Goal: Information Seeking & Learning: Learn about a topic

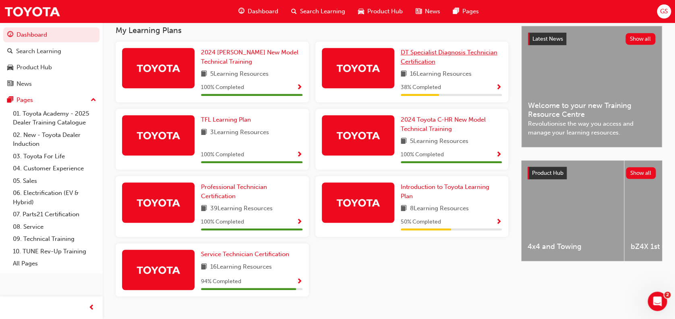
click at [435, 56] on span "DT Specialist Diagnosis Technician Certification" at bounding box center [449, 57] width 97 height 17
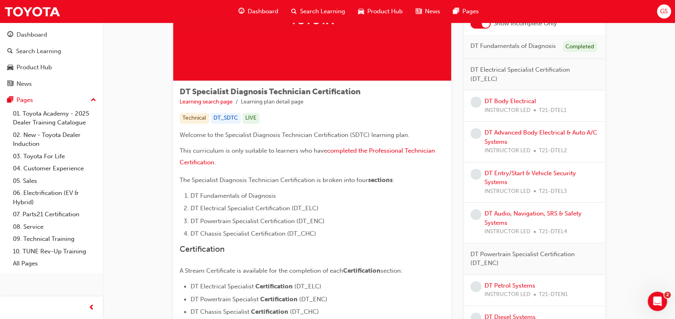
scroll to position [120, 0]
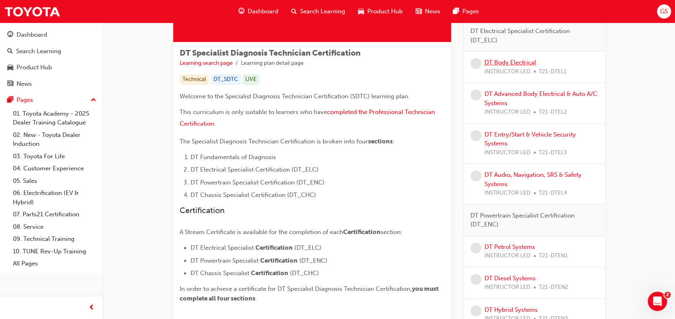
click at [507, 63] on link "DT Body Electrical" at bounding box center [511, 62] width 52 height 7
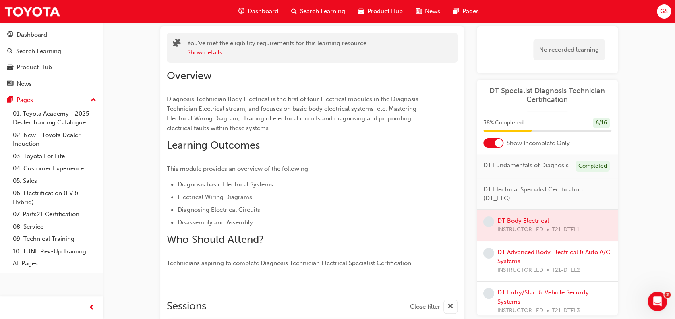
scroll to position [33, 0]
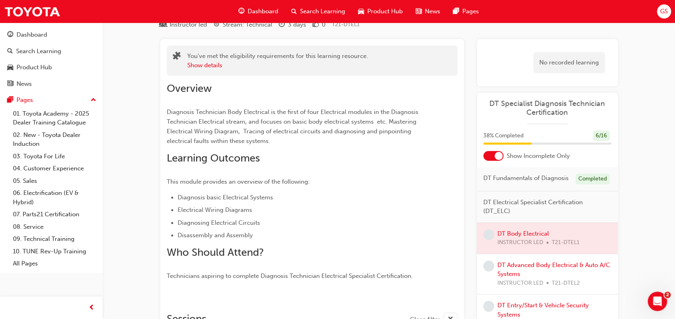
click at [441, 154] on div "Overview Diagnosis Technician Body Electrical is the first of four Electrical m…" at bounding box center [312, 178] width 291 height 205
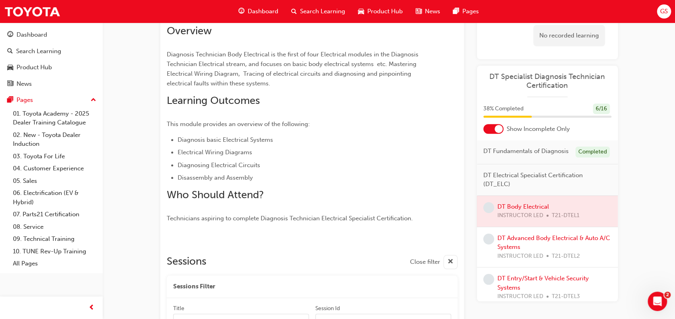
scroll to position [135, 0]
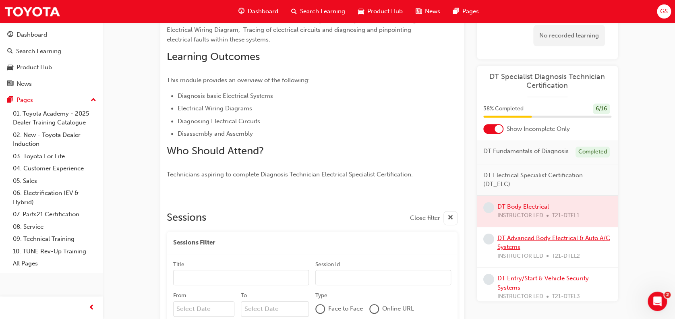
click at [536, 242] on link "DT Advanced Body Electrical & Auto A/C Systems" at bounding box center [553, 242] width 113 height 17
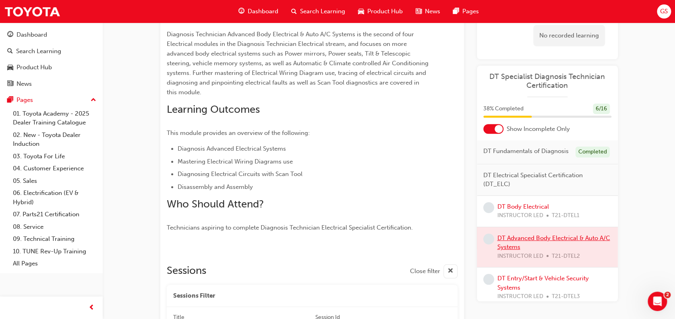
scroll to position [146, 0]
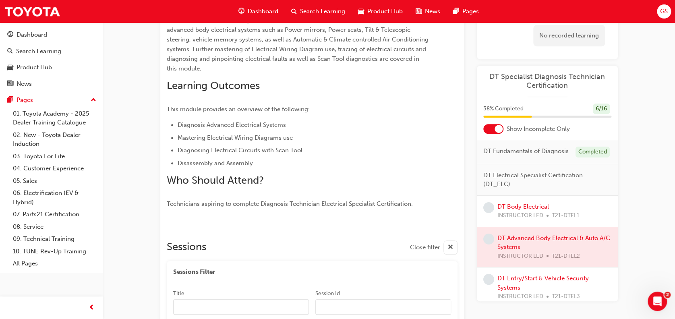
click at [425, 143] on ul "Diagnosis Advanced Electrical Systems Mastering Electrical Wiring Diagrams use …" at bounding box center [298, 144] width 262 height 48
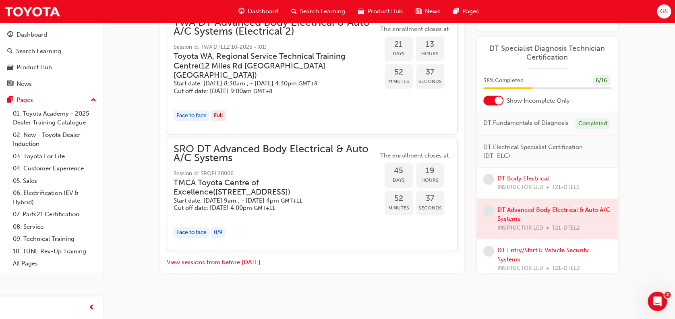
scroll to position [878, 0]
click at [561, 258] on link "DT Entry/Start & Vehicle Security Systems" at bounding box center [542, 255] width 91 height 17
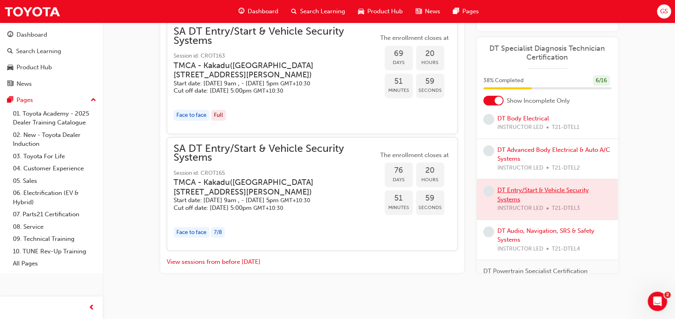
scroll to position [72, 0]
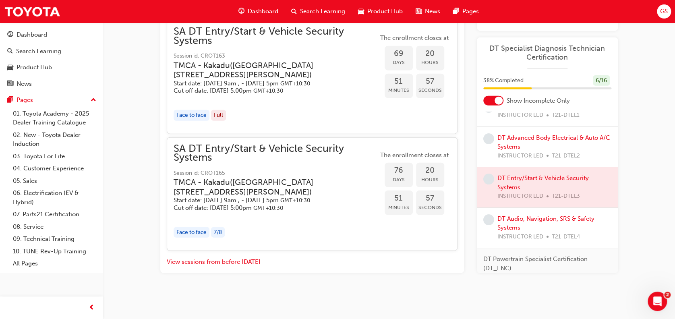
click at [544, 230] on div "DT Audio, Navigation, SRS & Safety Systems INSTRUCTOR LED T21-DTEL4" at bounding box center [554, 227] width 114 height 27
click at [543, 226] on link "DT Audio, Navigation, SRS & Safety Systems" at bounding box center [545, 223] width 97 height 17
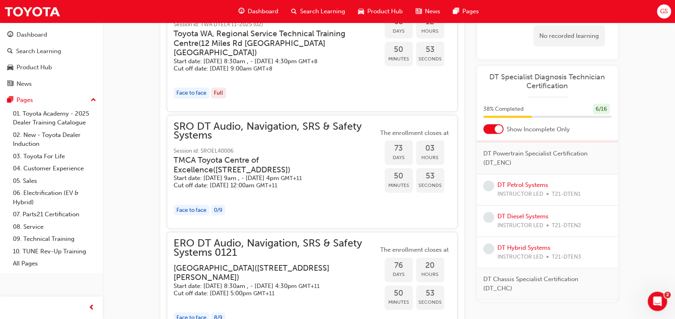
scroll to position [216, 0]
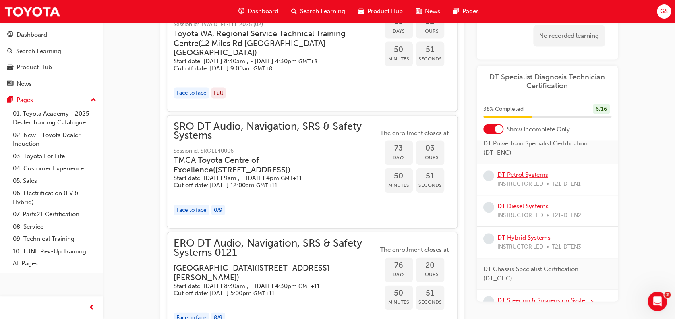
click at [539, 178] on link "DT Petrol Systems" at bounding box center [522, 174] width 51 height 7
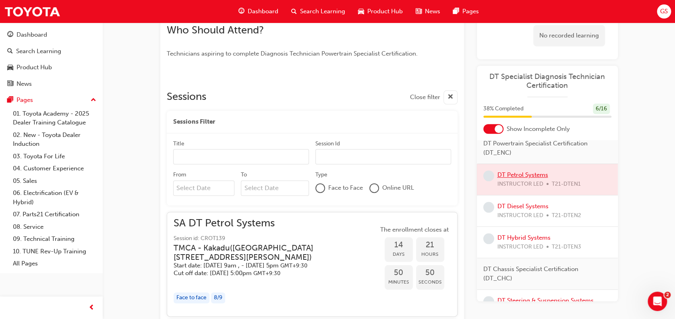
scroll to position [723, 0]
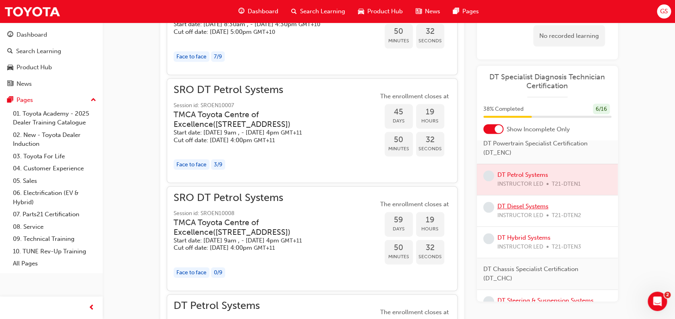
click at [518, 210] on link "DT Diesel Systems" at bounding box center [522, 206] width 51 height 7
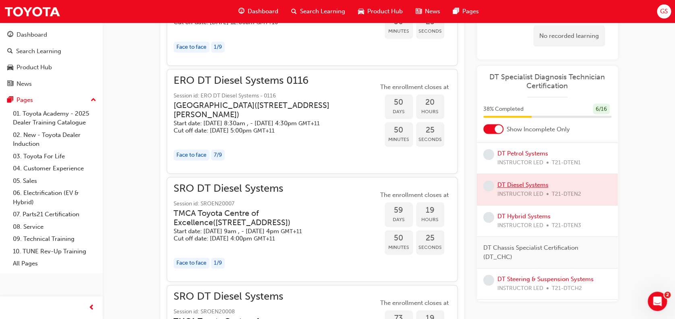
scroll to position [216, 0]
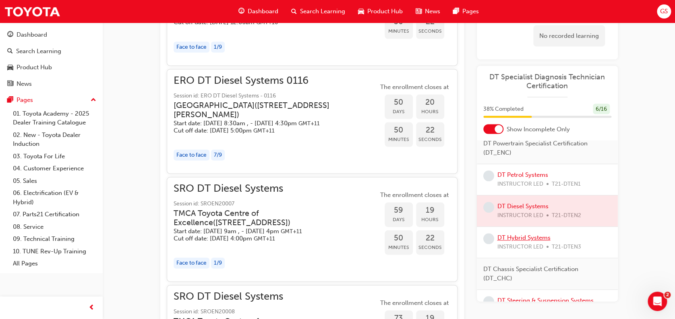
click at [520, 241] on link "DT Hybrid Systems" at bounding box center [523, 237] width 53 height 7
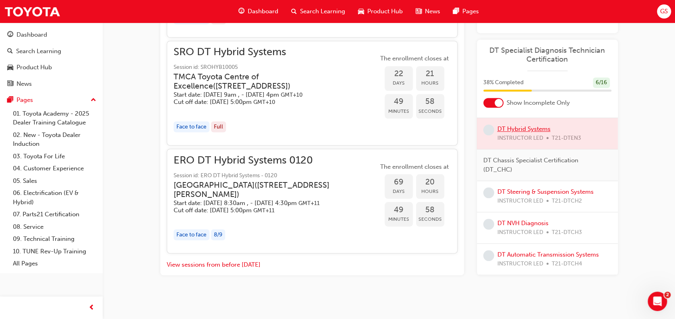
scroll to position [650, 0]
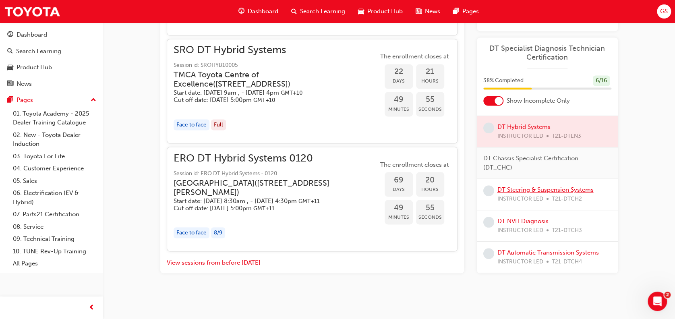
click at [544, 193] on link "DT Steering & Suspension Systems" at bounding box center [545, 189] width 96 height 7
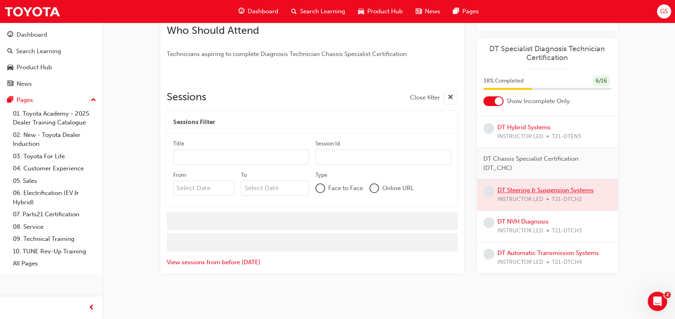
scroll to position [881, 0]
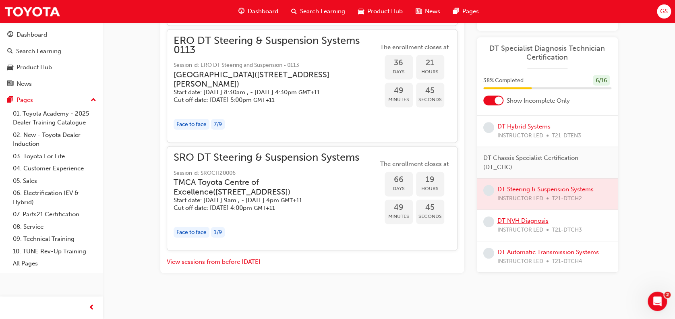
click at [541, 220] on link "DT NVH Diagnosis" at bounding box center [522, 221] width 51 height 7
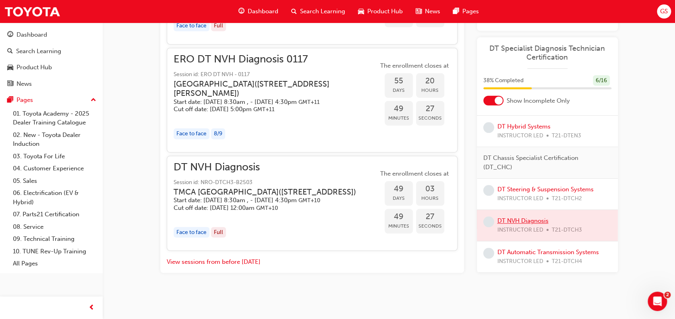
scroll to position [973, 0]
click at [588, 253] on link "DT Automatic Transmission Systems" at bounding box center [548, 252] width 102 height 7
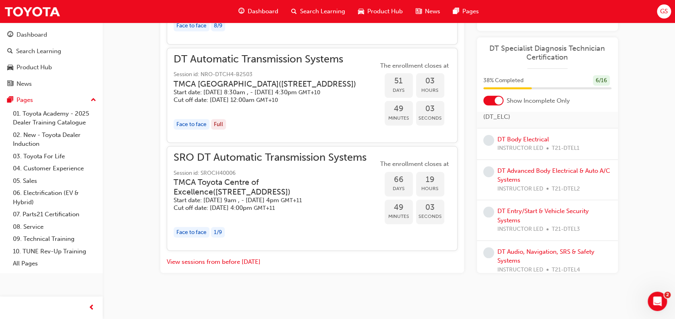
scroll to position [40, 0]
click at [558, 176] on link "DT Advanced Body Electrical & Auto A/C Systems" at bounding box center [553, 174] width 113 height 17
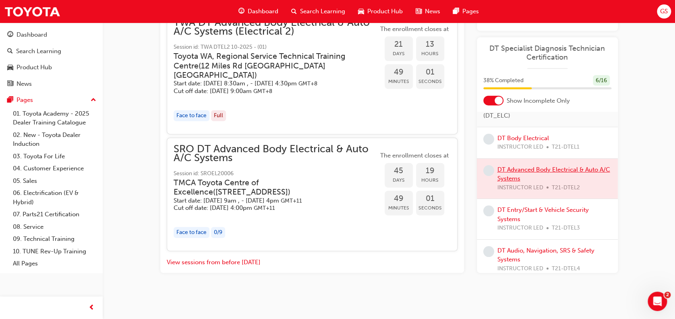
scroll to position [878, 0]
click at [529, 219] on link "DT Entry/Start & Vehicle Security Systems" at bounding box center [542, 214] width 91 height 17
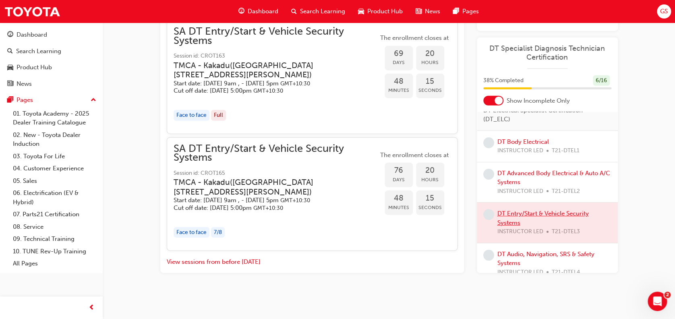
scroll to position [28, 0]
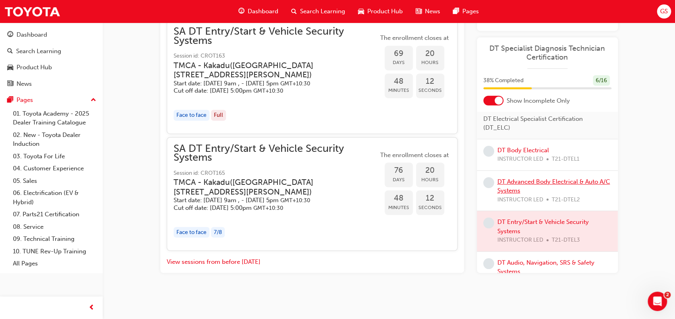
click at [549, 187] on link "DT Advanced Body Electrical & Auto A/C Systems" at bounding box center [553, 186] width 113 height 17
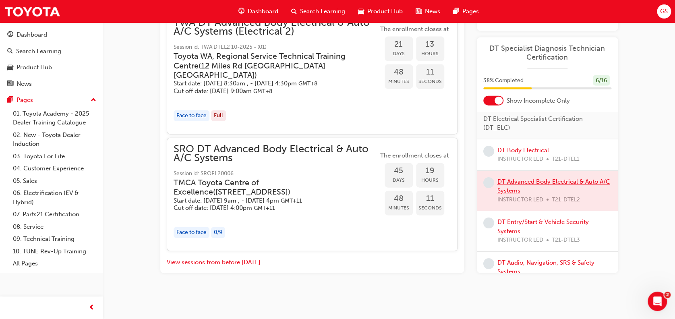
scroll to position [878, 0]
click at [371, 115] on div "Face to face Full" at bounding box center [276, 115] width 205 height 11
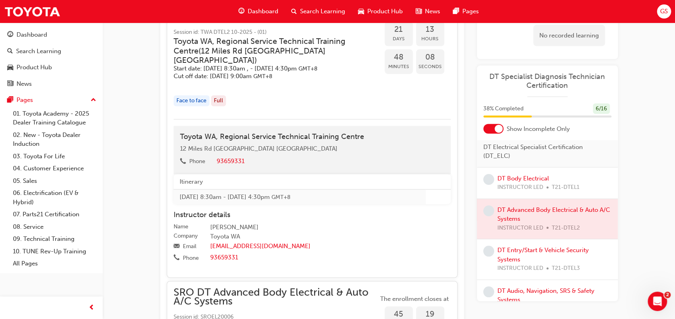
click at [371, 106] on div "Face to face Full" at bounding box center [276, 100] width 205 height 11
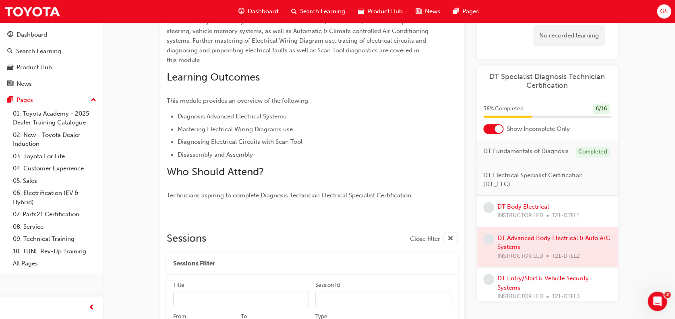
scroll to position [102, 0]
